Goal: Answer question/provide support

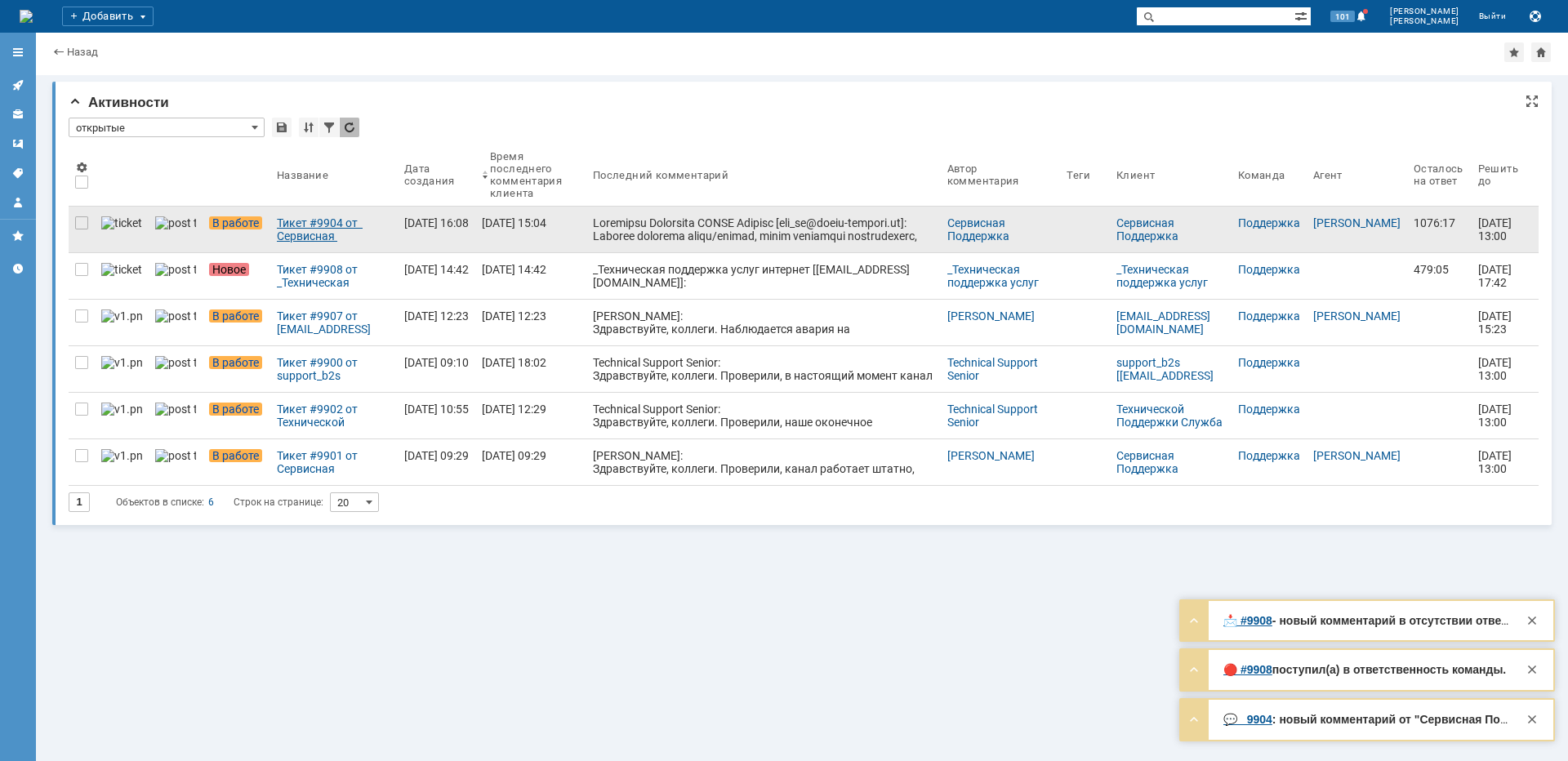
click at [331, 232] on div "Тикет #9904 от Сервисная Поддержка [PERSON_NAME] [[EMAIL_ADDRESS][DOMAIN_NAME]]…" at bounding box center [334, 229] width 115 height 26
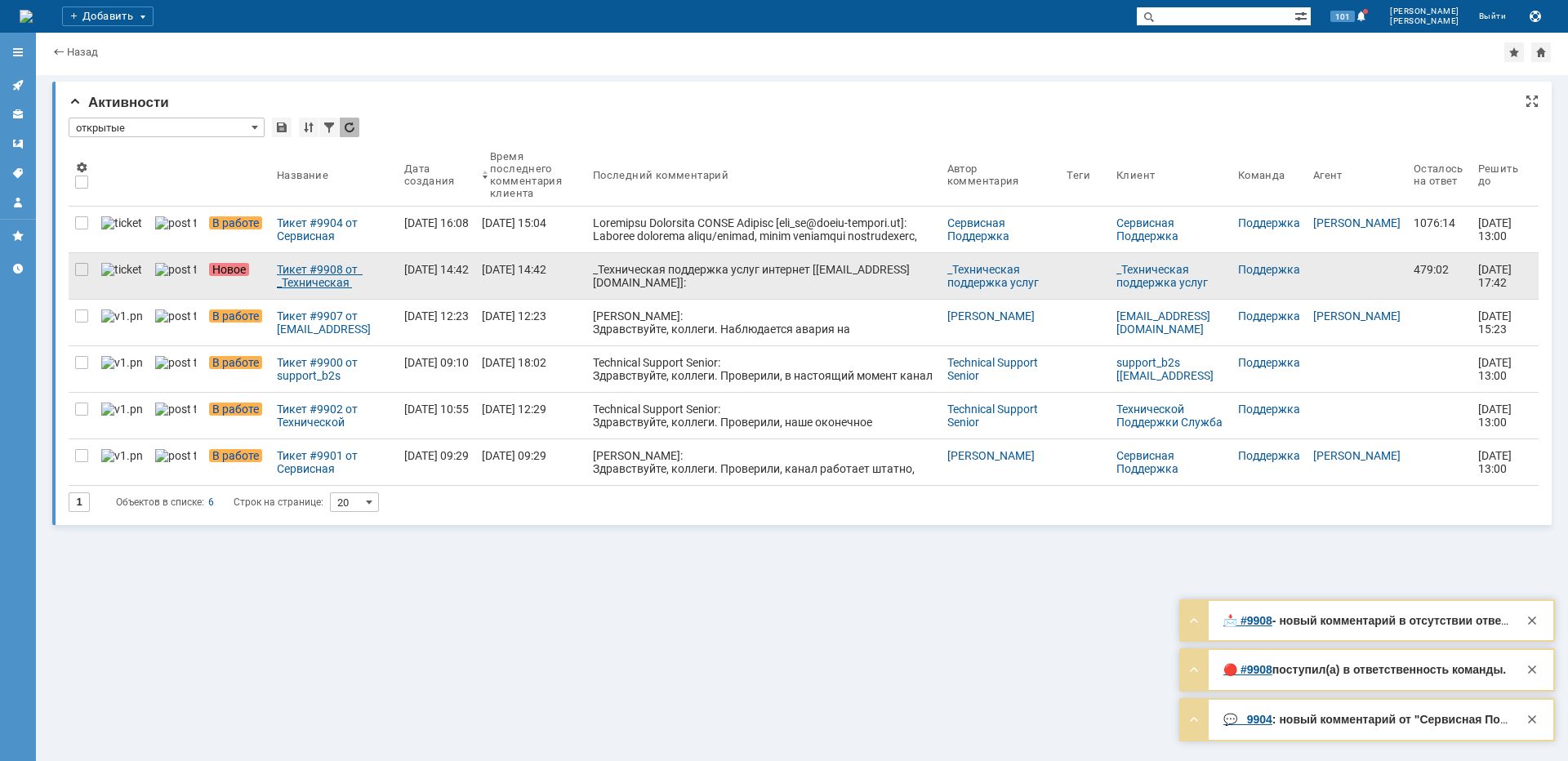
click at [311, 271] on div "Тикет #9908 от _Техническая поддержка услуг интернет [[EMAIL_ADDRESS][DOMAIN_NA…" at bounding box center [334, 276] width 115 height 26
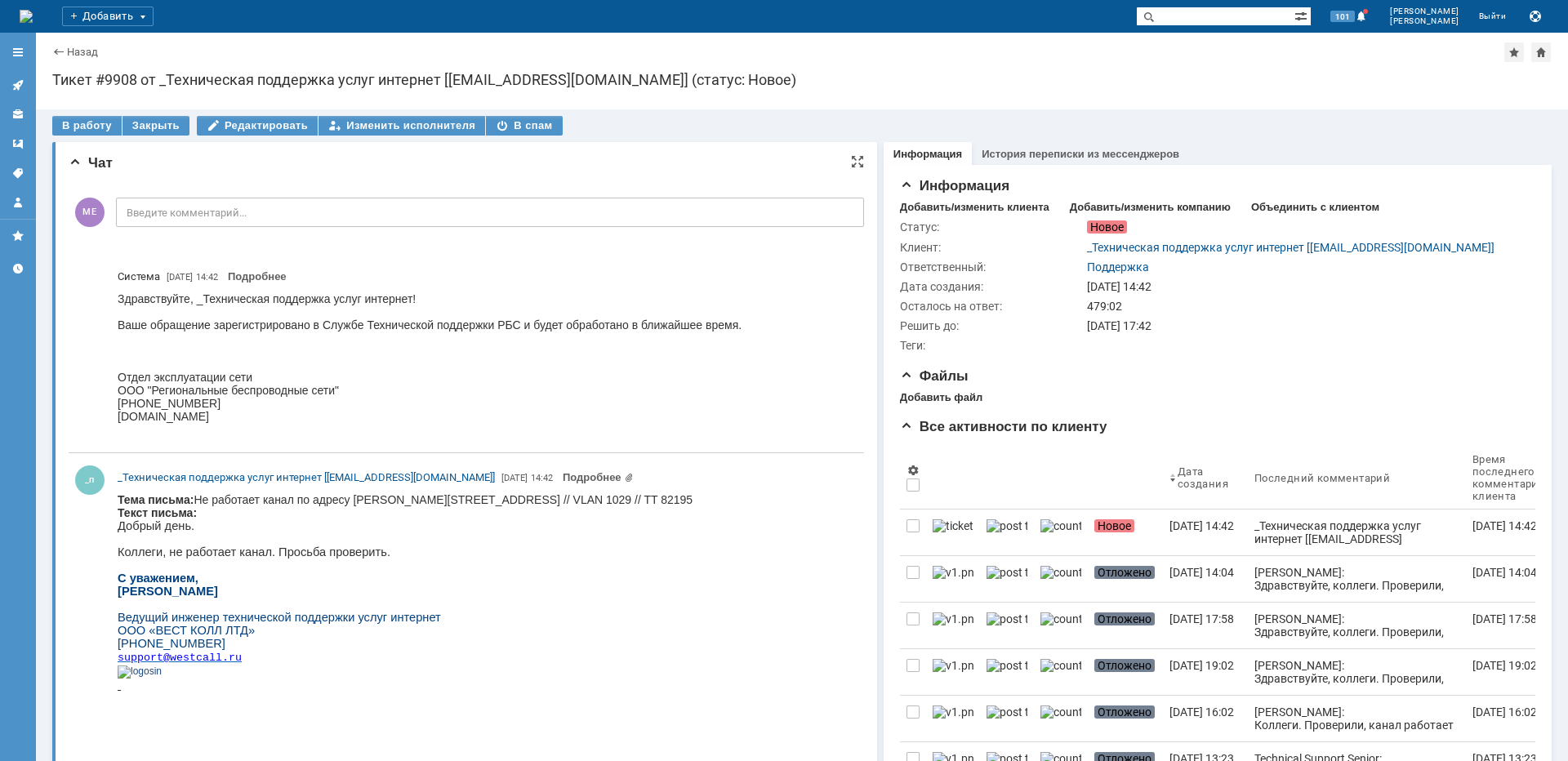
click at [427, 499] on body "Тема письма: Не работает канал по адресу [PERSON_NAME][STREET_ADDRESS] // VLAN …" at bounding box center [405, 598] width 574 height 212
click at [429, 499] on body "Тема письма: Не работает канал по адресу [PERSON_NAME][STREET_ADDRESS] // VLAN …" at bounding box center [405, 598] width 574 height 212
copy body "[PERSON_NAME]"
click at [85, 128] on div "В работу" at bounding box center [87, 126] width 70 height 20
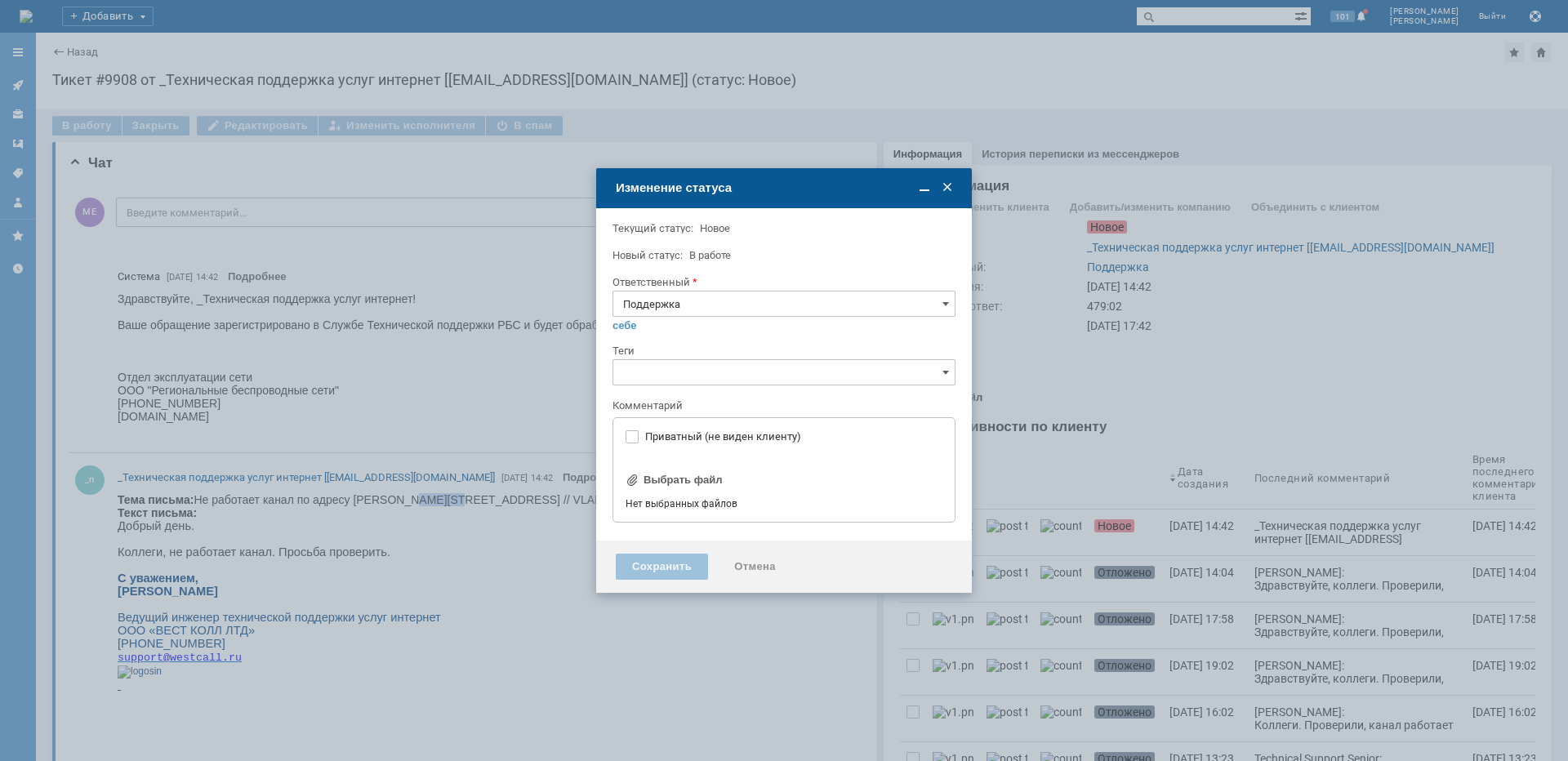
type input "[не указано]"
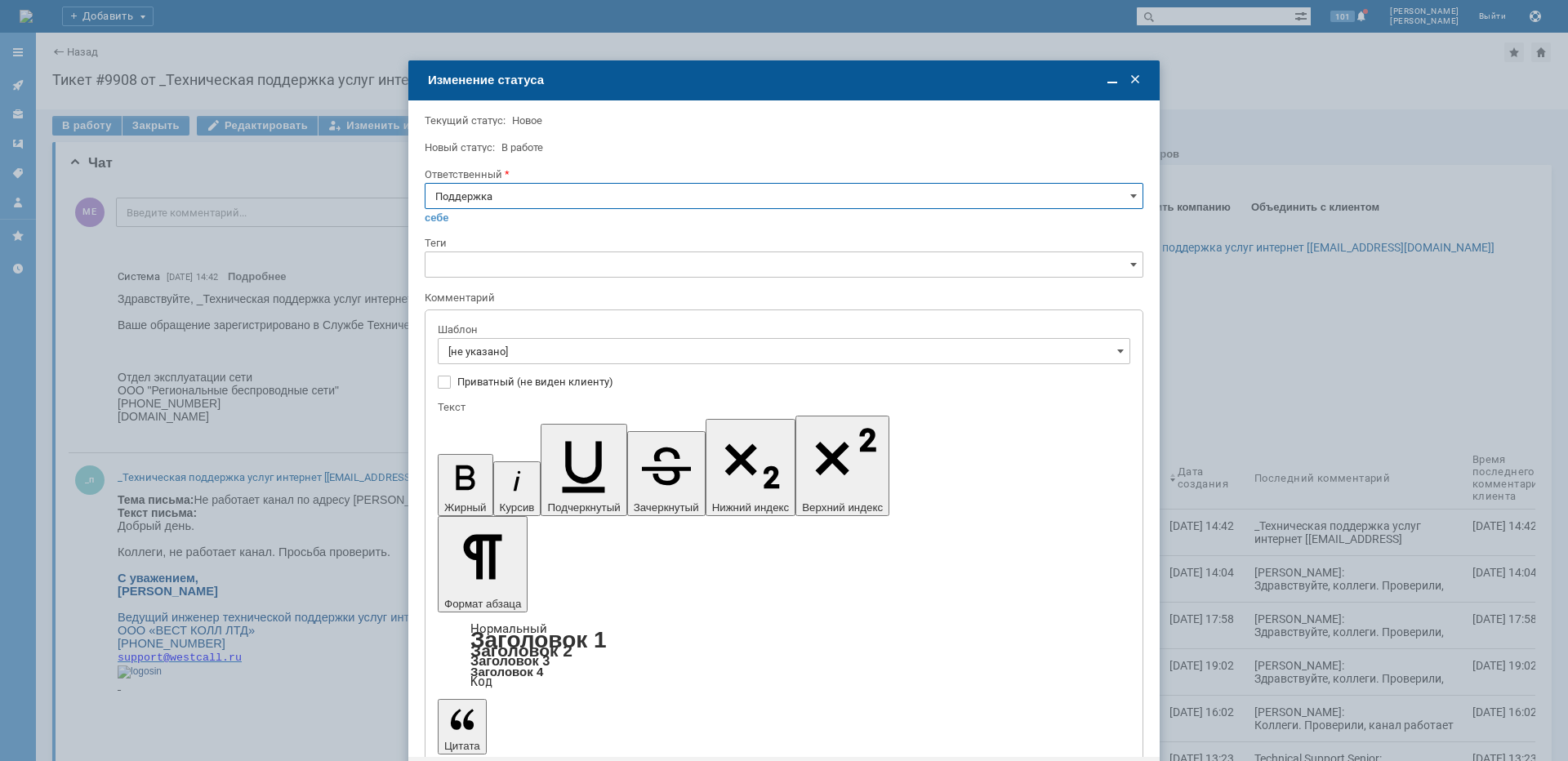
click at [563, 183] on div "Ответственный Поддержка себе своей команде" at bounding box center [784, 202] width 719 height 69
click at [559, 192] on input "Поддержка" at bounding box center [784, 195] width 719 height 26
click at [495, 363] on span "[PERSON_NAME]" at bounding box center [784, 361] width 697 height 13
type input "[PERSON_NAME]"
click at [496, 363] on input "[не указано]" at bounding box center [784, 350] width 692 height 26
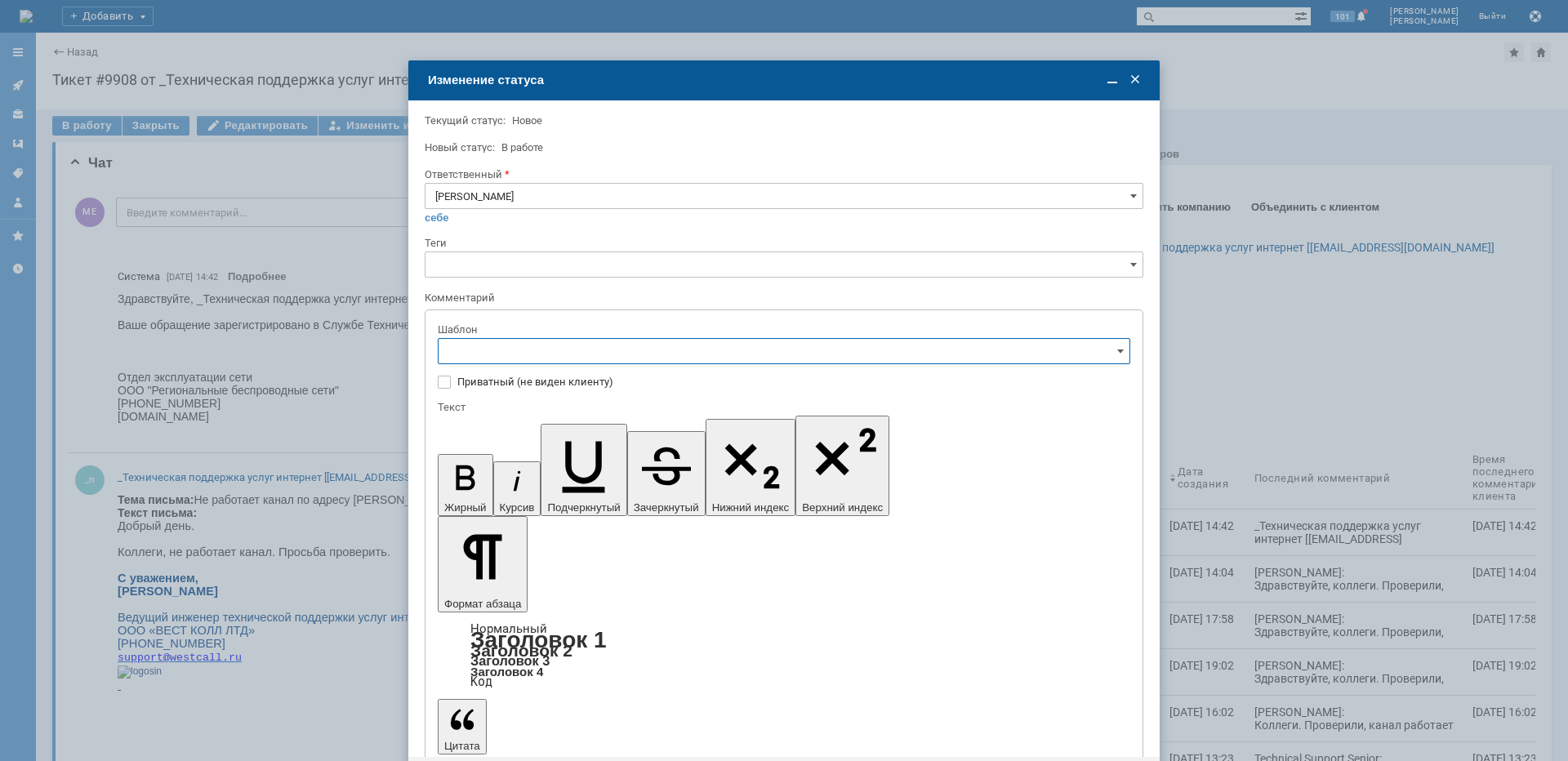
type input "[PERSON_NAME]"
click at [623, 434] on span "[операторы] антенна штатно, порт лежит" at bounding box center [784, 433] width 672 height 13
type input "[операторы] антенна штатно, порт лежит"
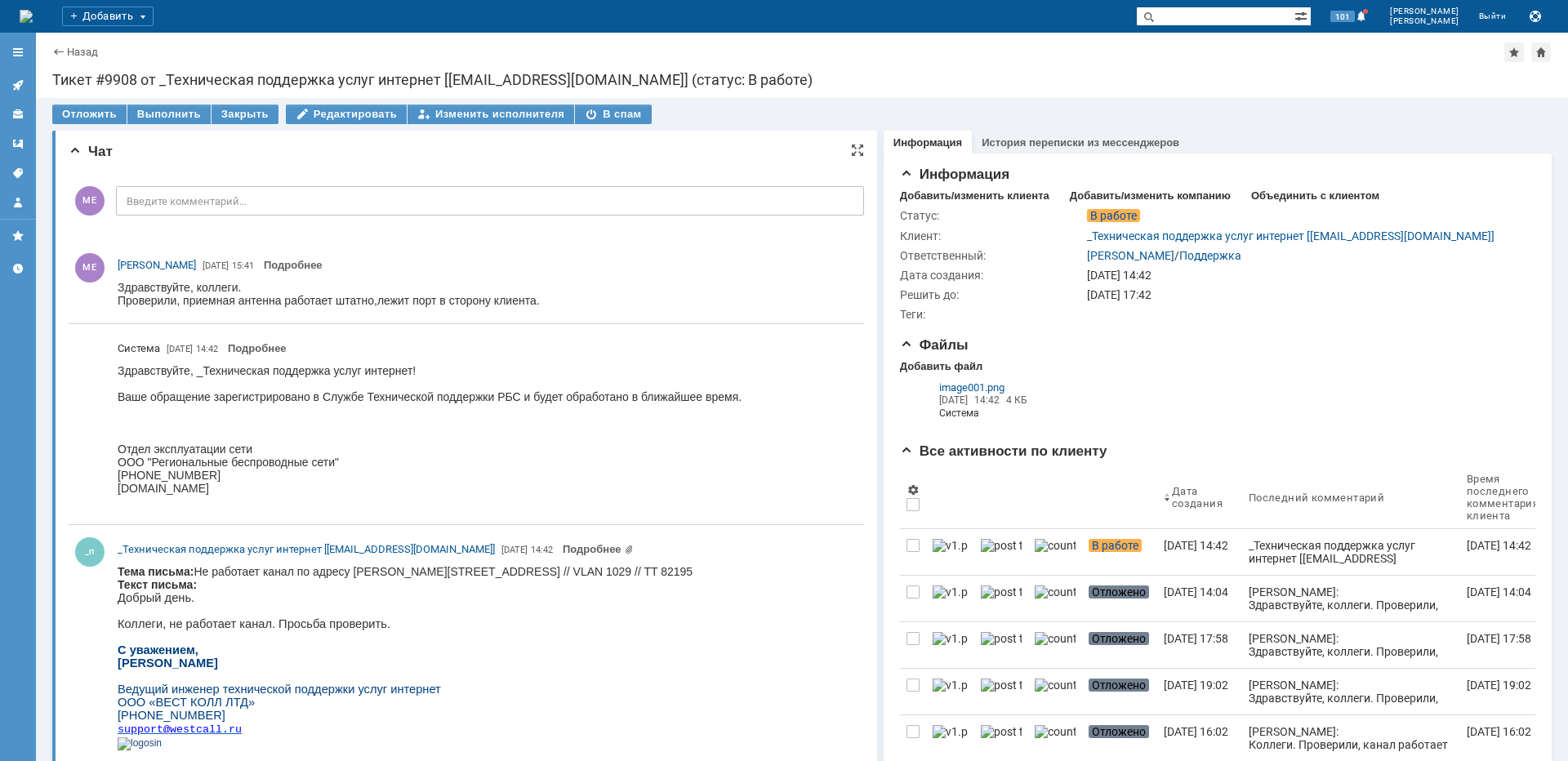
scroll to position [0, 0]
click at [4, 84] on div at bounding box center [17, 125] width 36 height 179
click at [9, 80] on link at bounding box center [17, 85] width 26 height 26
